Goal: Transaction & Acquisition: Download file/media

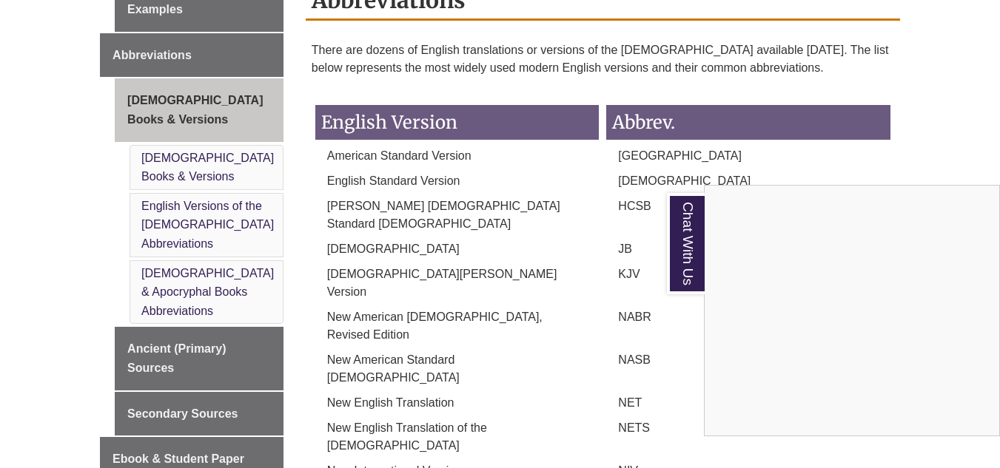
scroll to position [801, 0]
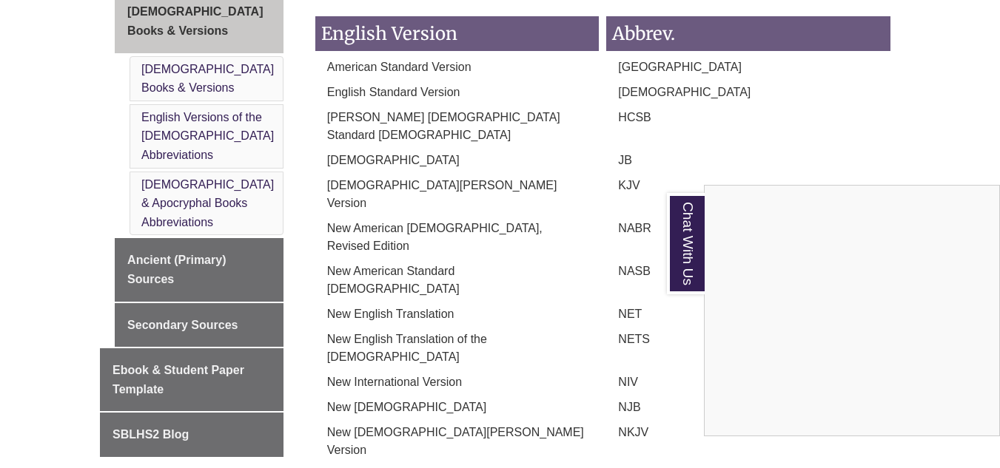
click at [144, 278] on div "Chat With Us" at bounding box center [500, 234] width 1000 height 468
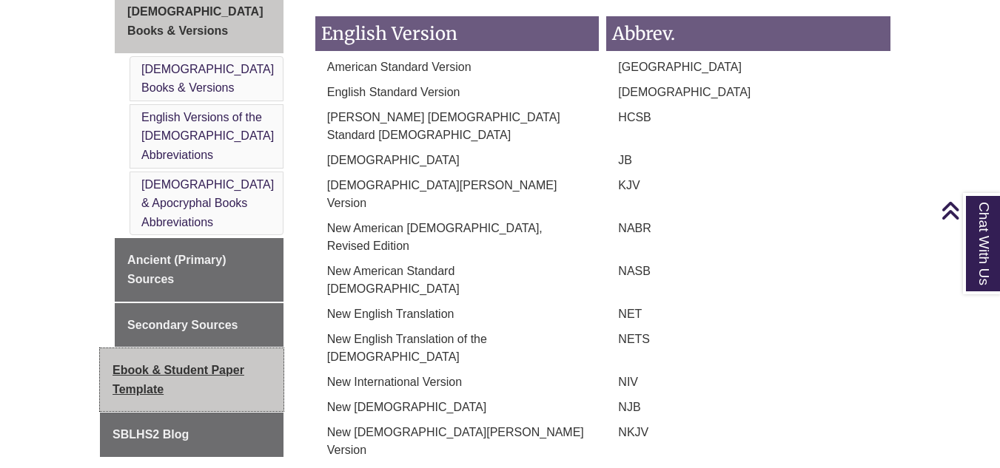
click at [138, 364] on span "Ebook & Student Paper Template" at bounding box center [178, 380] width 132 height 32
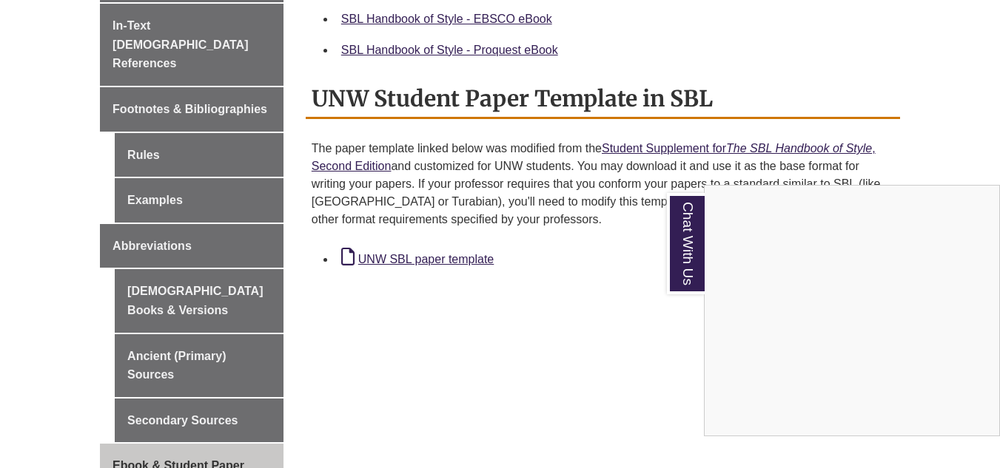
scroll to position [533, 0]
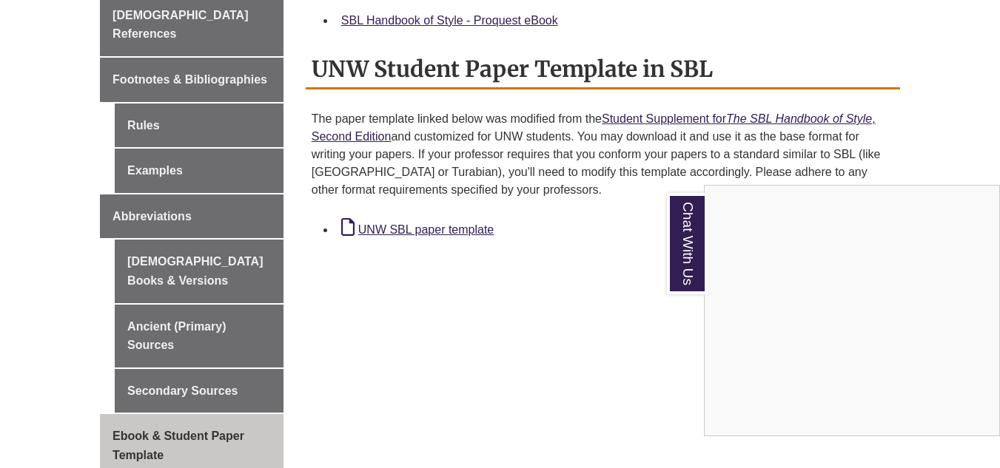
click at [404, 249] on div "Chat With Us" at bounding box center [500, 234] width 1000 height 468
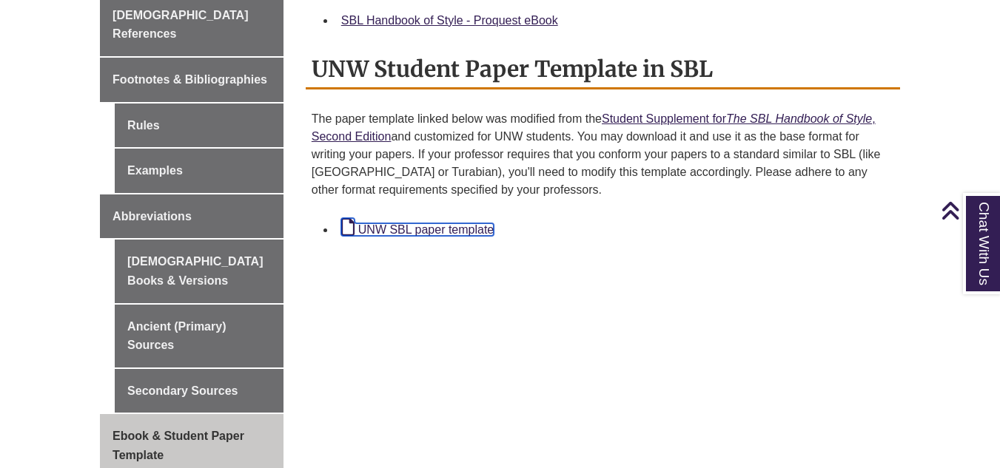
click at [388, 236] on link "UNW SBL paper template" at bounding box center [417, 229] width 152 height 13
